Goal: Task Accomplishment & Management: Complete application form

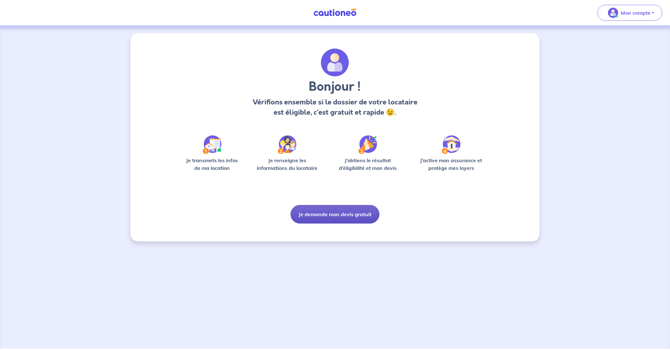
click at [339, 214] on button "Je demande mon devis gratuit" at bounding box center [335, 214] width 89 height 19
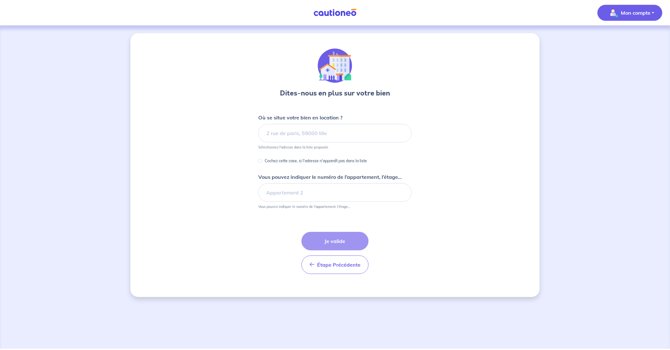
click at [642, 15] on p "Mon compte" at bounding box center [636, 13] width 30 height 8
click at [618, 54] on link "Me déconnecter" at bounding box center [623, 55] width 51 height 10
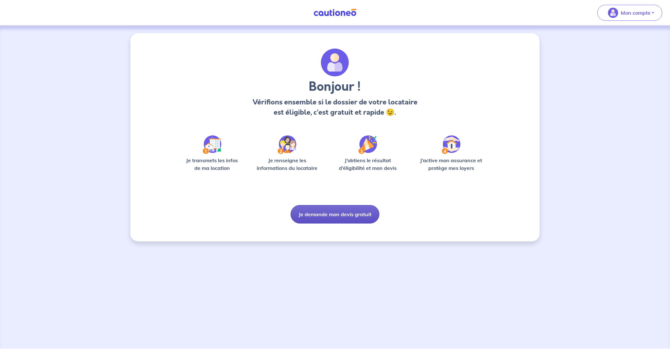
click at [319, 213] on button "Je demande mon devis gratuit" at bounding box center [335, 214] width 89 height 19
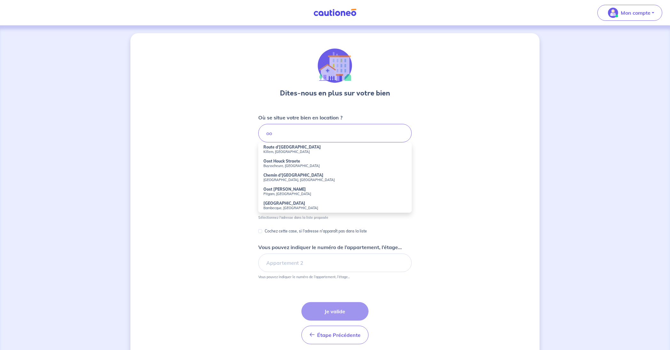
click at [287, 148] on strong "Route d'[GEOGRAPHIC_DATA]" at bounding box center [292, 147] width 58 height 5
type input "Route d'[GEOGRAPHIC_DATA], [GEOGRAPHIC_DATA], [GEOGRAPHIC_DATA]"
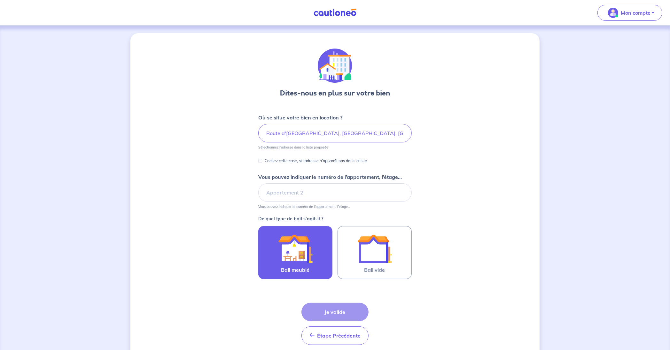
click at [309, 256] on img at bounding box center [295, 249] width 35 height 35
click at [0, 0] on input "Bail meublé" at bounding box center [0, 0] width 0 height 0
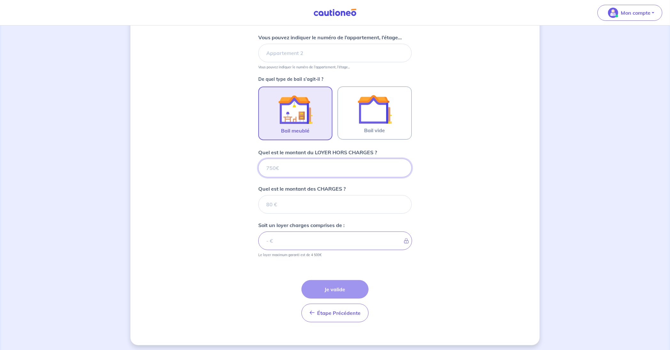
scroll to position [141, 0]
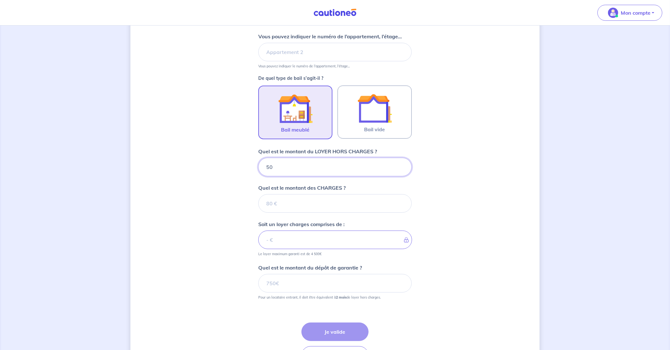
type input "500"
type input "457"
type input "957"
type input "457"
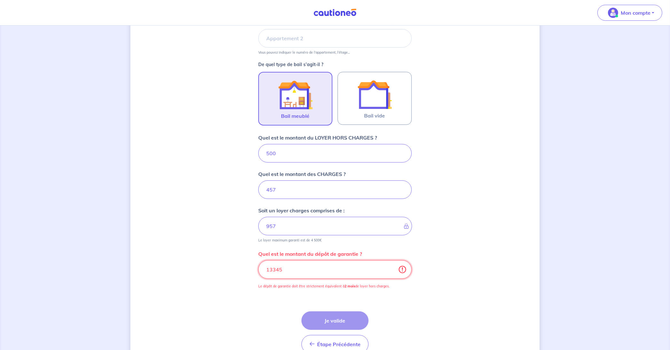
scroll to position [157, 0]
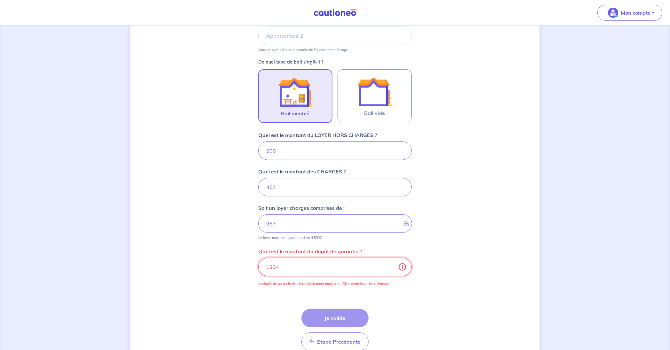
drag, startPoint x: 293, startPoint y: 260, endPoint x: 260, endPoint y: 261, distance: 32.9
click at [260, 261] on input "1334" at bounding box center [334, 267] width 153 height 19
drag, startPoint x: 279, startPoint y: 265, endPoint x: 252, endPoint y: 263, distance: 27.6
click at [252, 263] on div "Dites-nous en plus sur votre bien Où se situe votre bien en location ? Route d'…" at bounding box center [334, 125] width 409 height 498
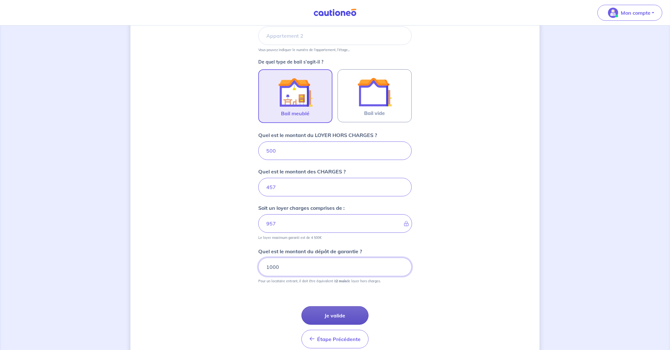
type input "1000"
click at [324, 315] on button "Je valide" at bounding box center [334, 315] width 67 height 19
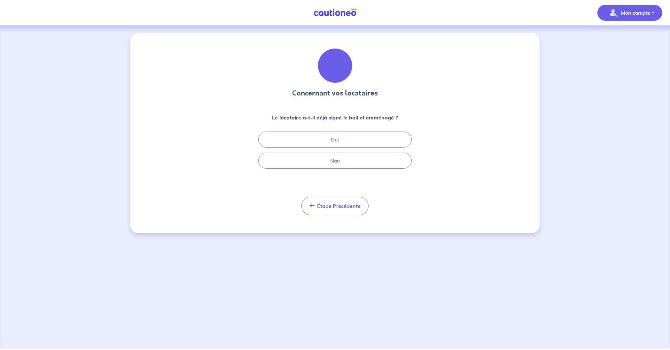
click at [640, 16] on p "Mon compte" at bounding box center [636, 13] width 30 height 8
click at [616, 53] on link "Me déconnecter" at bounding box center [623, 55] width 51 height 10
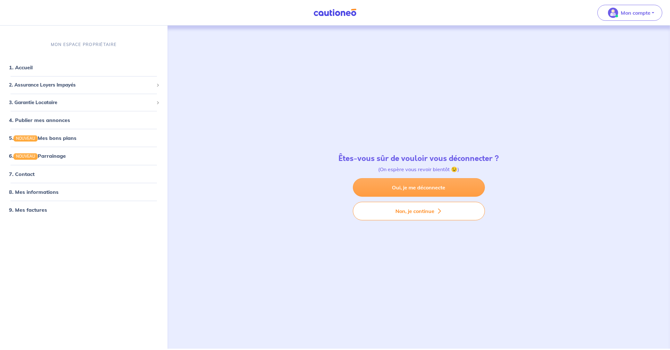
click at [393, 192] on link "Oui, je me déconnecte" at bounding box center [419, 187] width 132 height 19
